Goal: Information Seeking & Learning: Check status

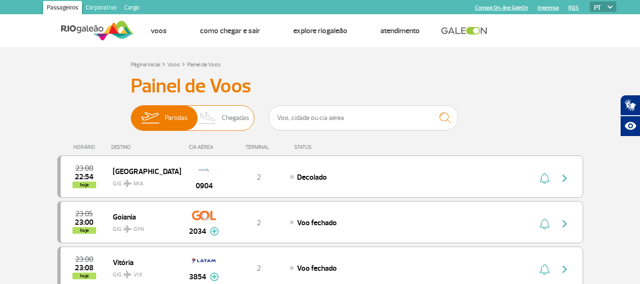
click at [242, 112] on span "Chegadas" at bounding box center [235, 118] width 27 height 25
click at [131, 113] on input "Partidas Chegadas" at bounding box center [131, 113] width 0 height 0
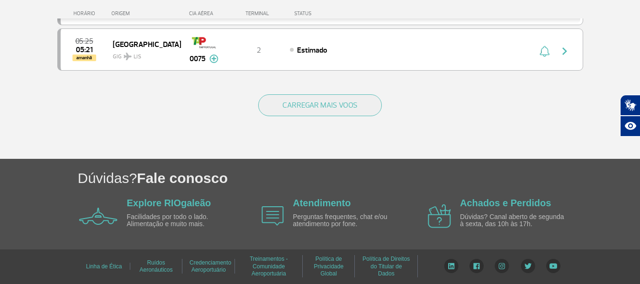
scroll to position [940, 0]
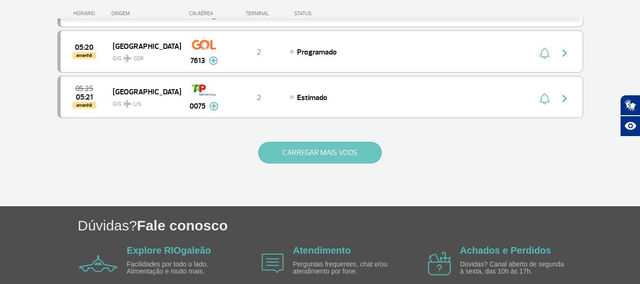
click at [302, 148] on button "CARREGAR MAIS VOOS" at bounding box center [320, 153] width 124 height 22
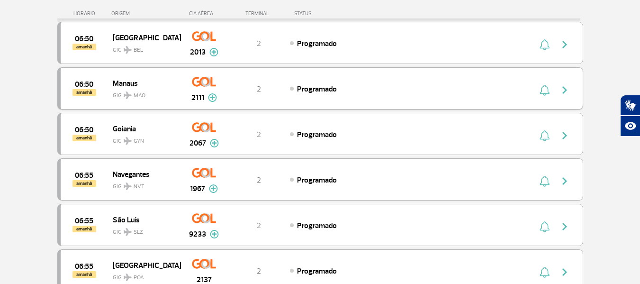
scroll to position [1793, 0]
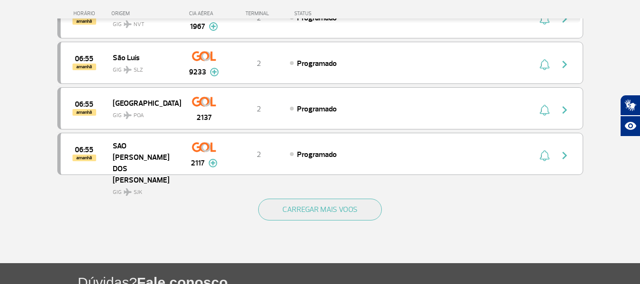
click at [326, 221] on div "CARREGAR MAIS VOOS" at bounding box center [320, 225] width 526 height 76
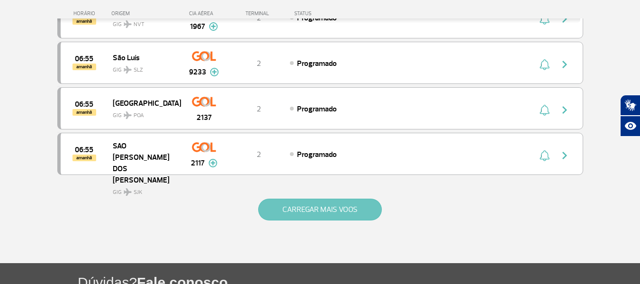
click at [328, 210] on button "CARREGAR MAIS VOOS" at bounding box center [320, 210] width 124 height 22
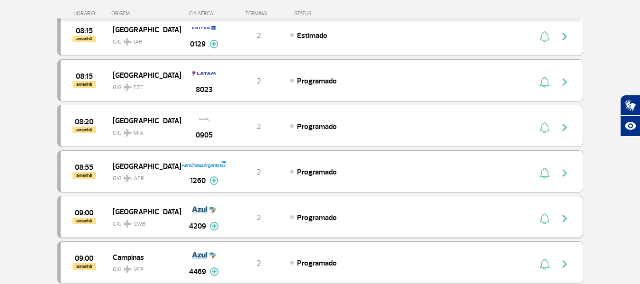
scroll to position [2504, 0]
click at [530, 126] on div "08:20 amanhã Miami GIG MIA 0905 2 Programado" at bounding box center [320, 125] width 526 height 42
click at [567, 126] on img "button" at bounding box center [564, 126] width 11 height 11
